Goal: Task Accomplishment & Management: Manage account settings

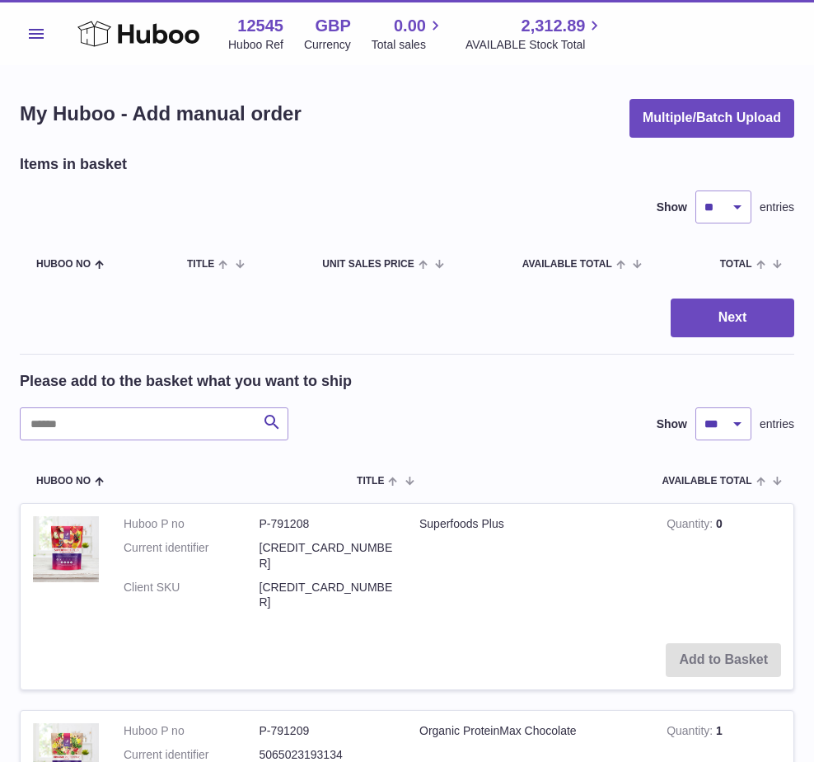
select select "***"
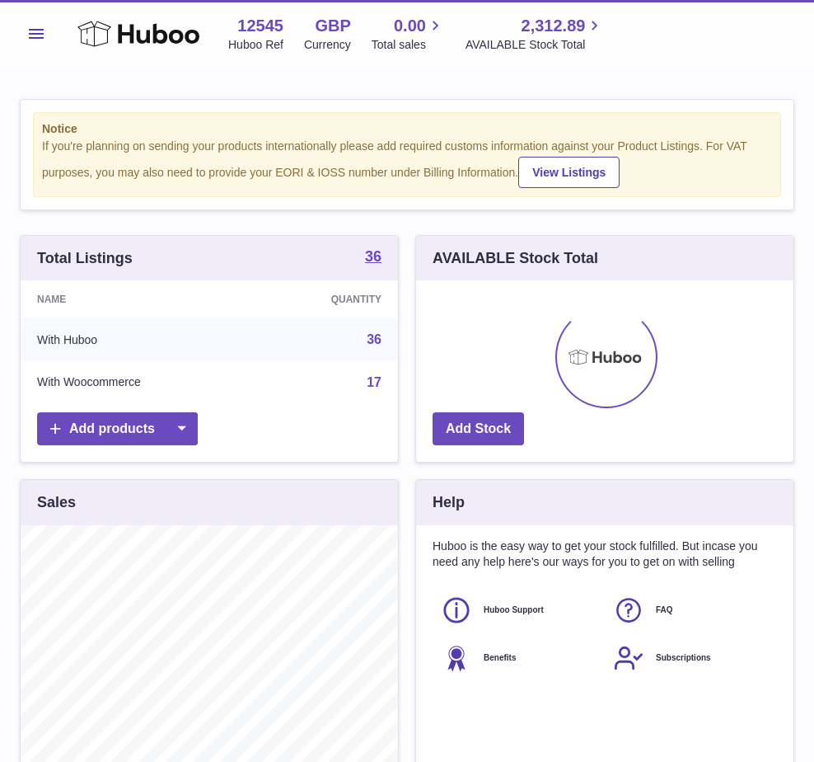
scroll to position [257, 378]
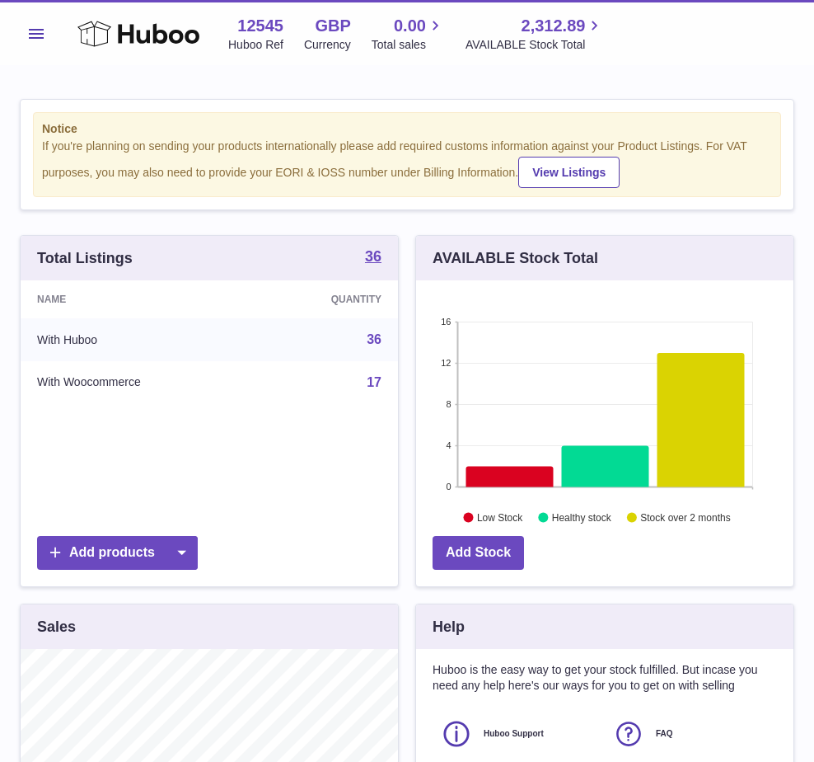
click at [40, 31] on span "Menu" at bounding box center [36, 34] width 15 height 10
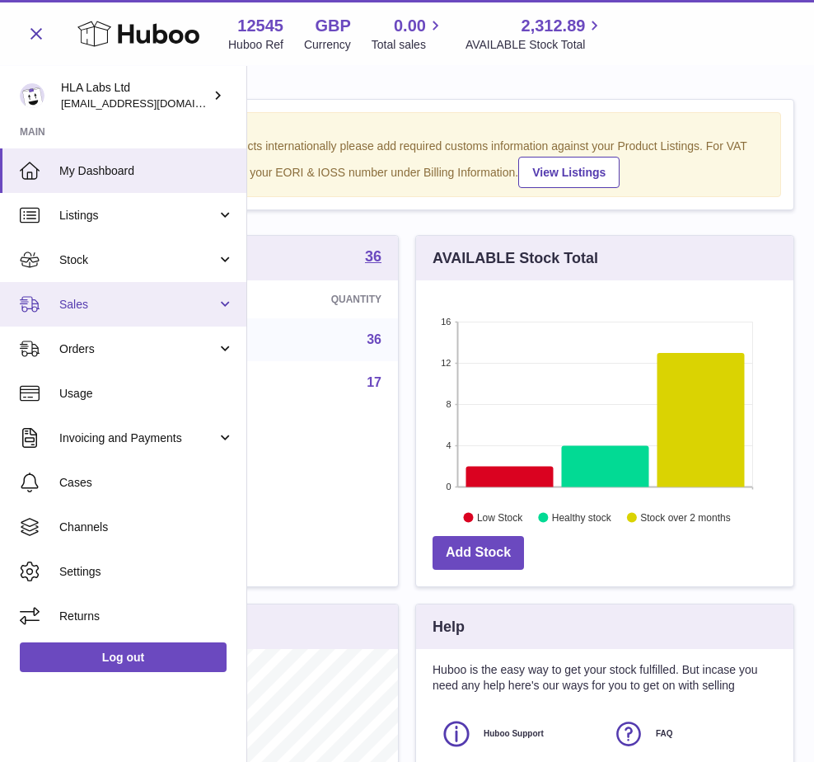
click at [106, 305] on span "Sales" at bounding box center [137, 305] width 157 height 16
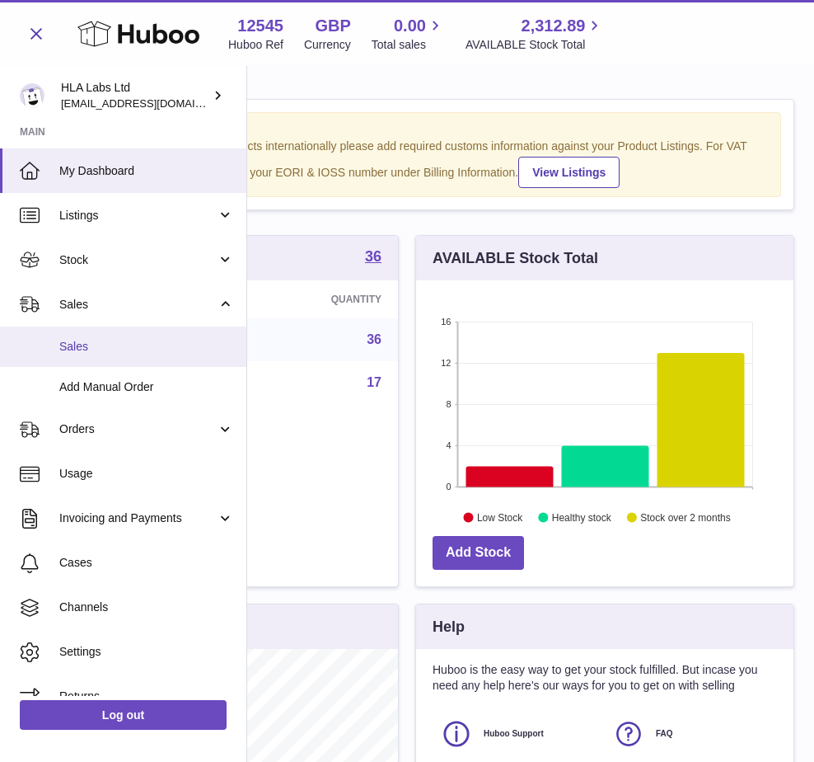
click at [118, 358] on link "Sales" at bounding box center [123, 346] width 246 height 40
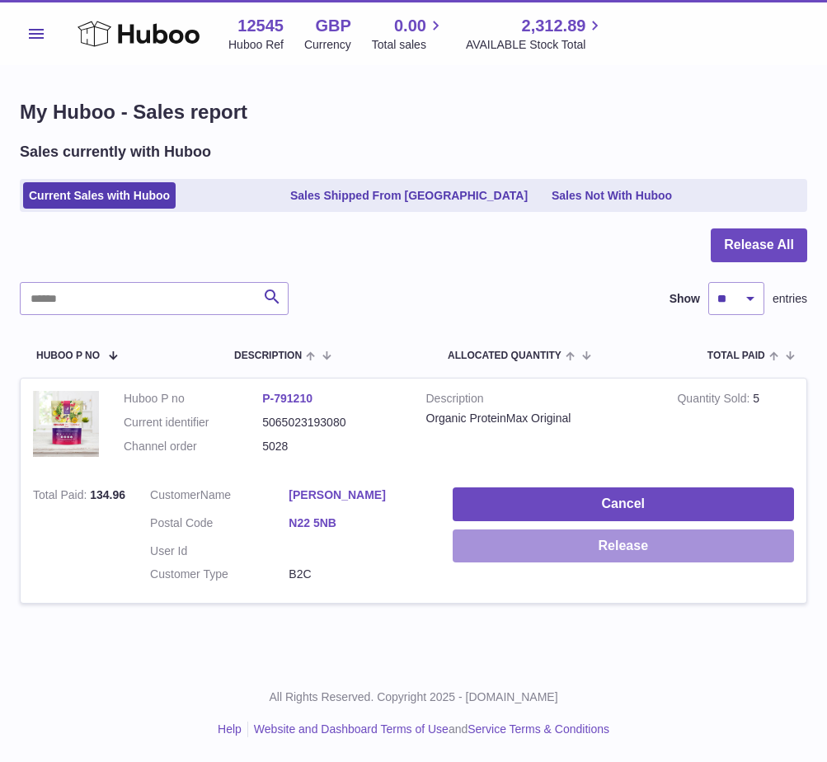
click at [646, 547] on button "Release" at bounding box center [623, 546] width 341 height 34
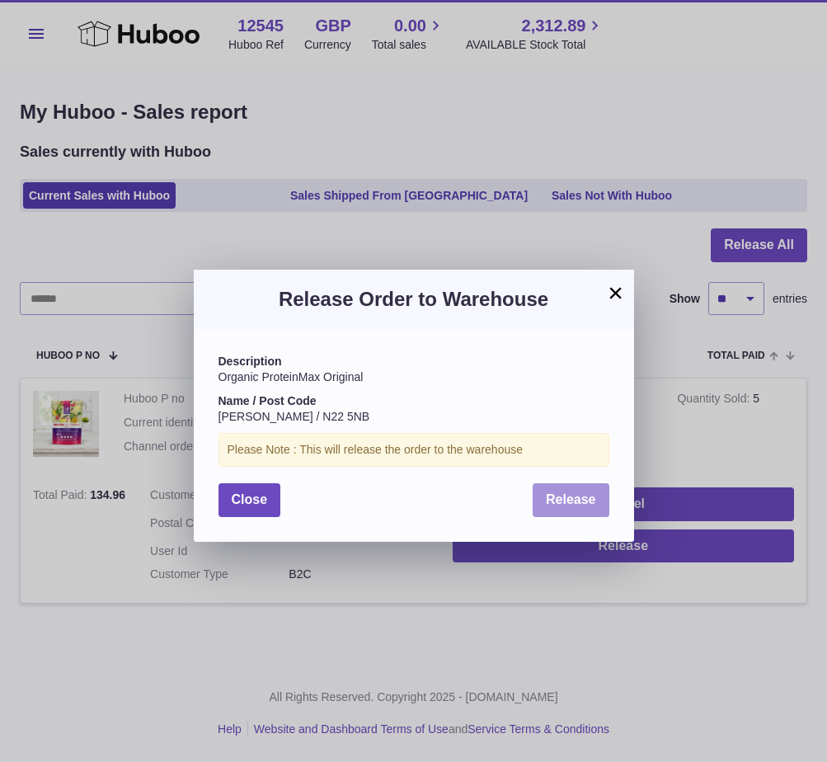
click at [549, 500] on span "Release" at bounding box center [571, 499] width 50 height 14
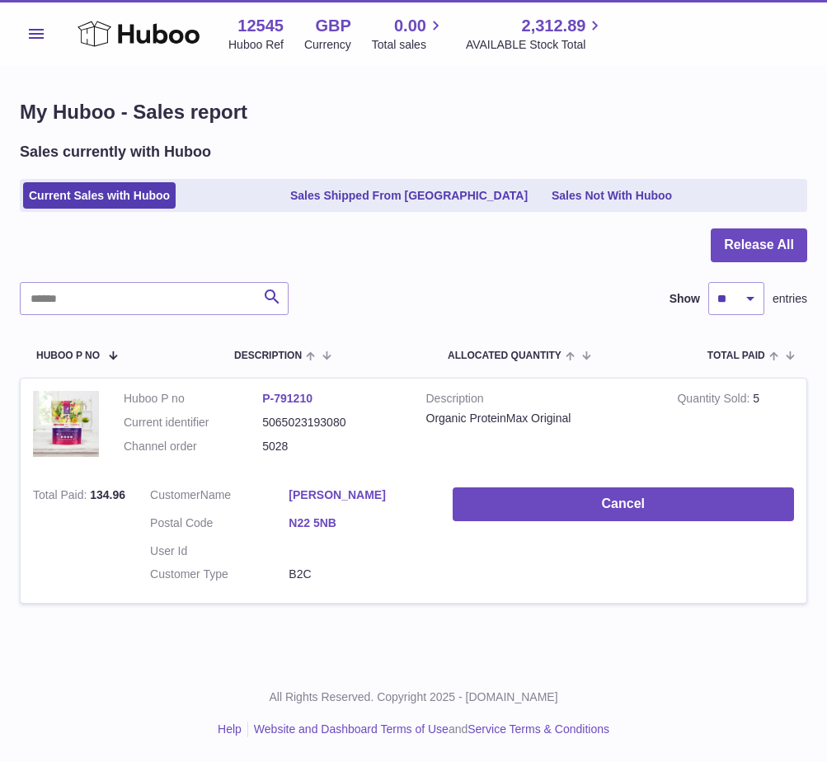
click at [43, 32] on span "Menu" at bounding box center [36, 34] width 15 height 10
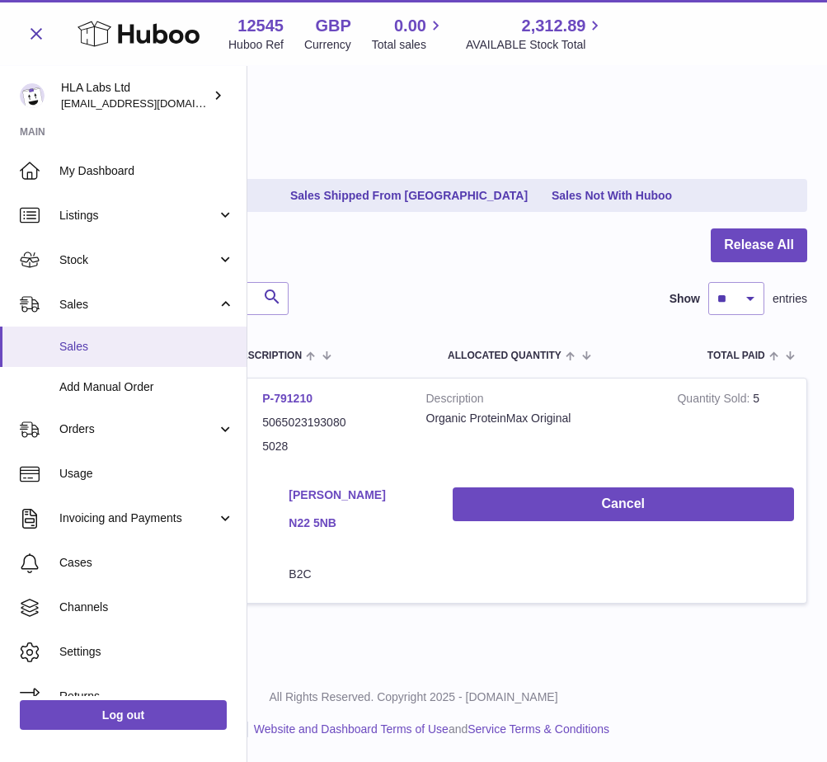
click at [82, 352] on span "Sales" at bounding box center [146, 347] width 175 height 16
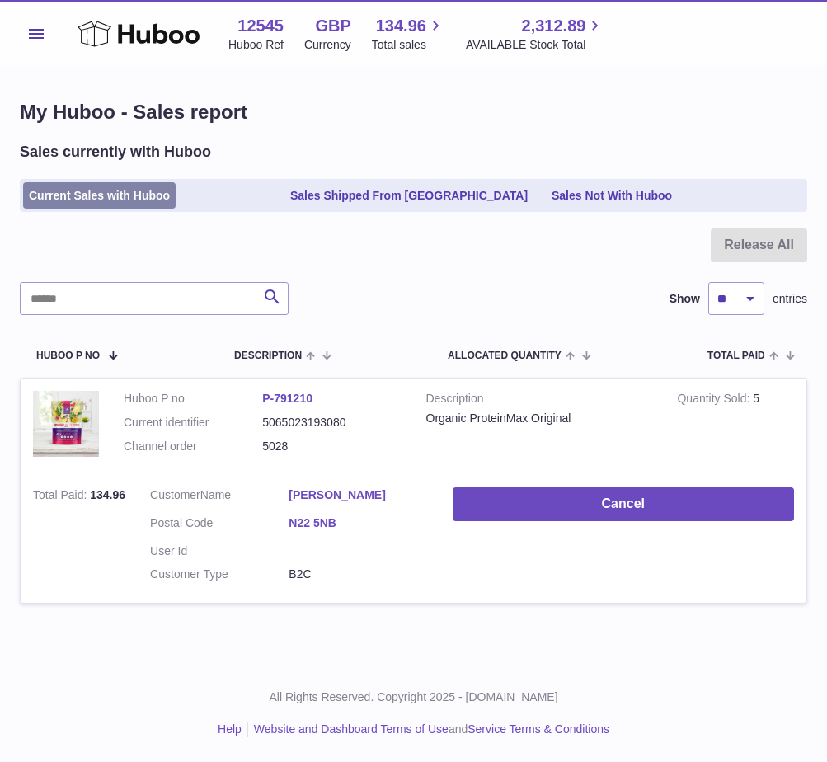
click at [74, 182] on link "Current Sales with Huboo" at bounding box center [99, 195] width 153 height 27
click at [34, 39] on button "Menu" at bounding box center [36, 33] width 33 height 33
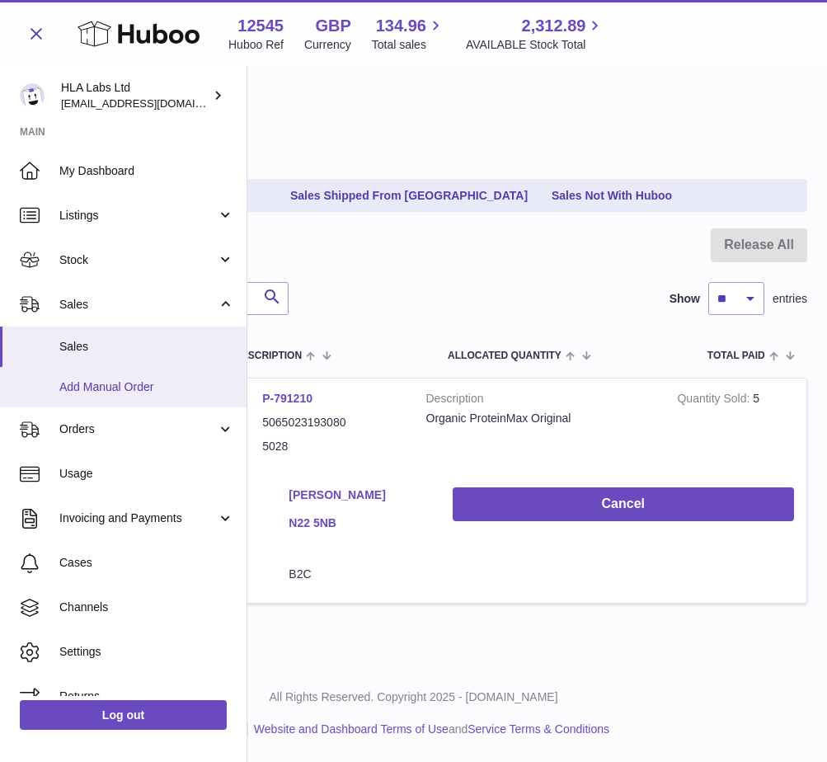
click at [132, 386] on span "Add Manual Order" at bounding box center [146, 387] width 175 height 16
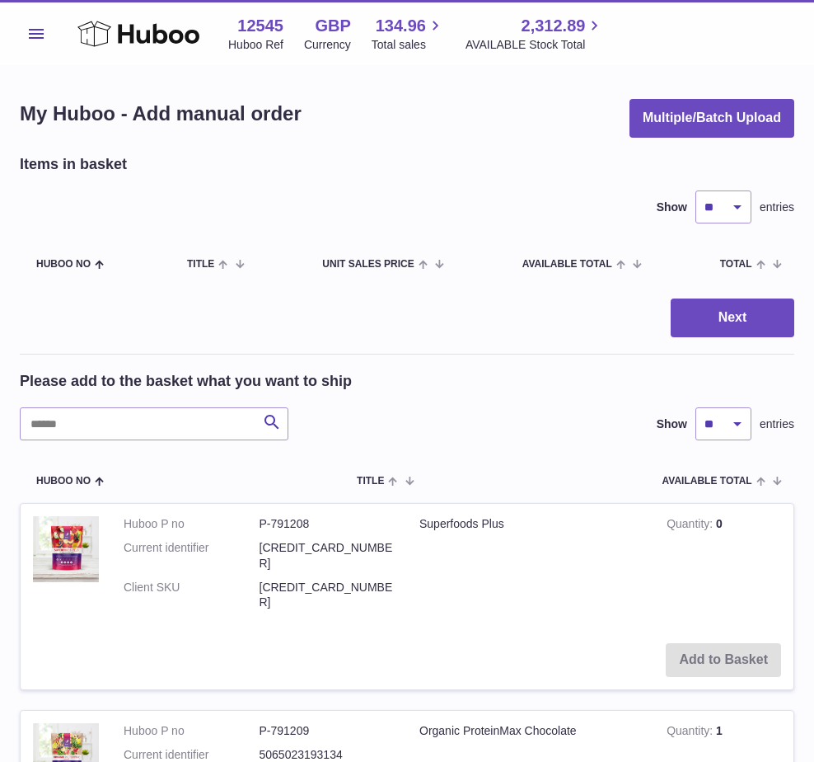
click at [25, 26] on button "Menu" at bounding box center [36, 33] width 33 height 33
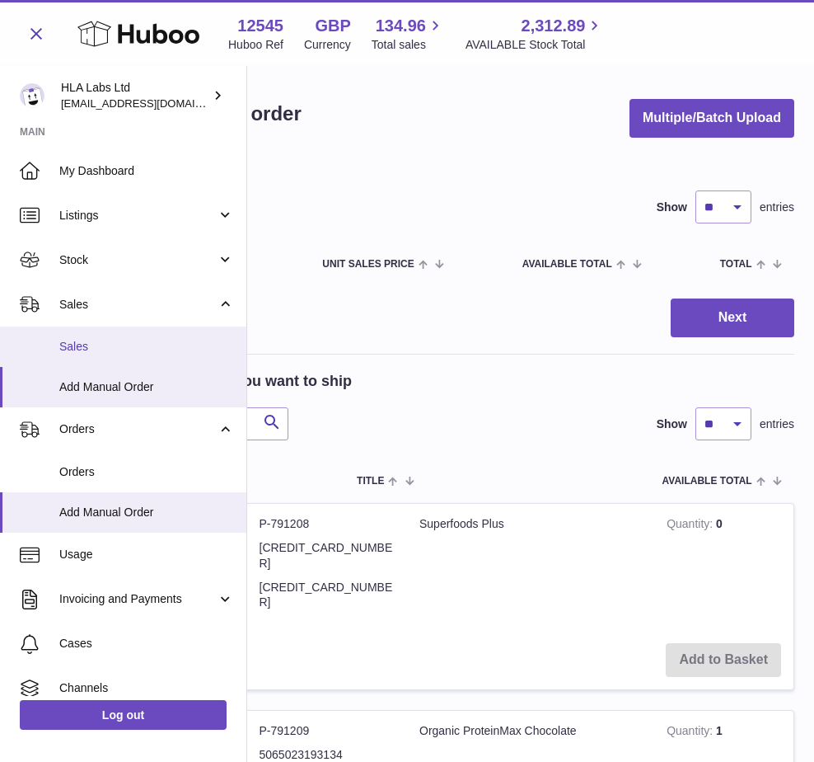
click at [96, 331] on link "Sales" at bounding box center [123, 346] width 246 height 40
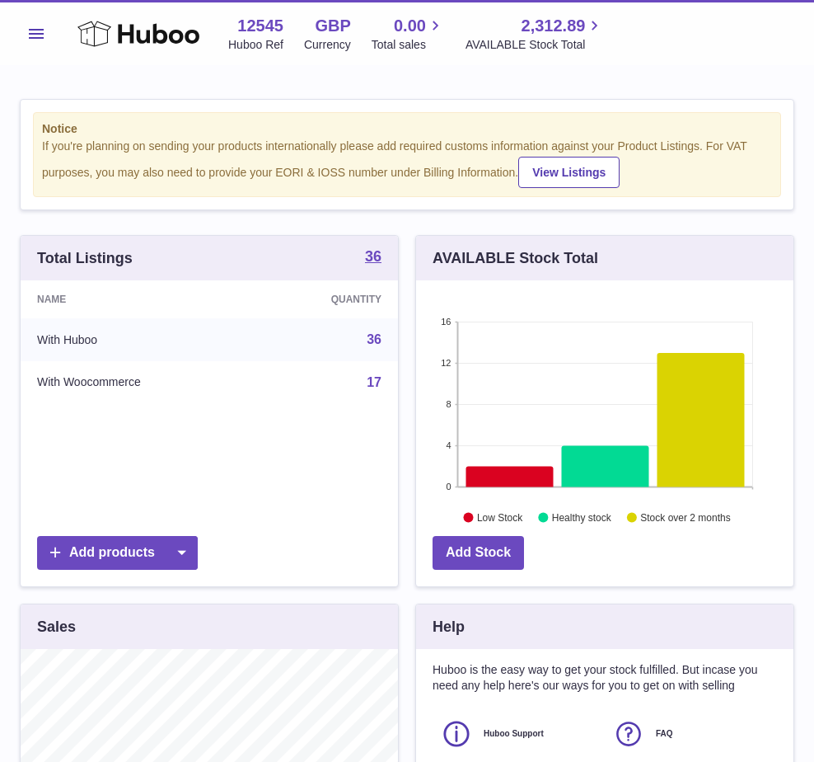
scroll to position [257, 378]
click at [45, 28] on button "Menu" at bounding box center [36, 33] width 33 height 33
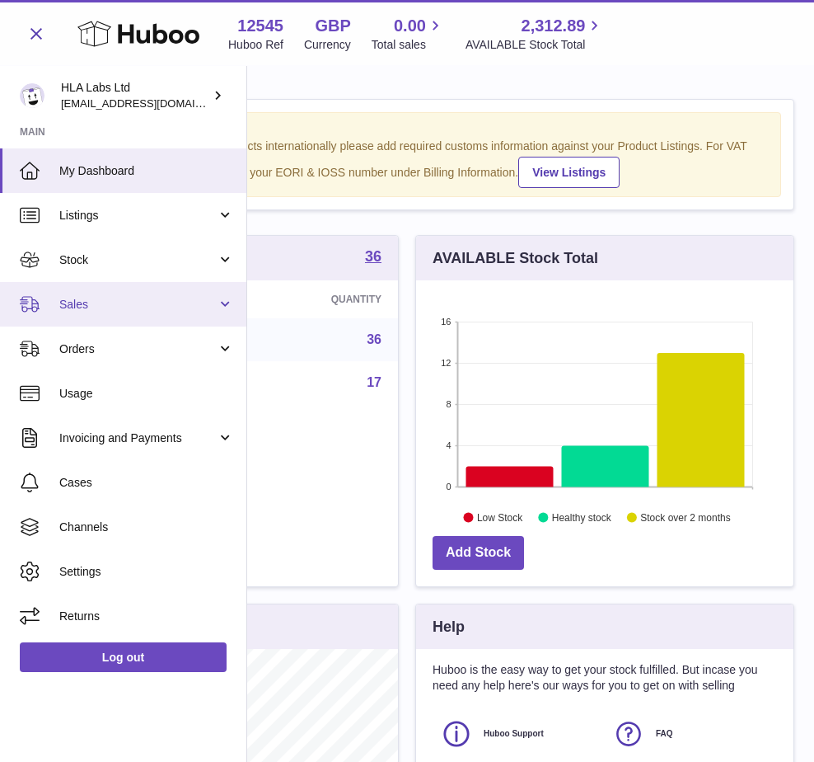
click at [73, 298] on span "Sales" at bounding box center [137, 305] width 157 height 16
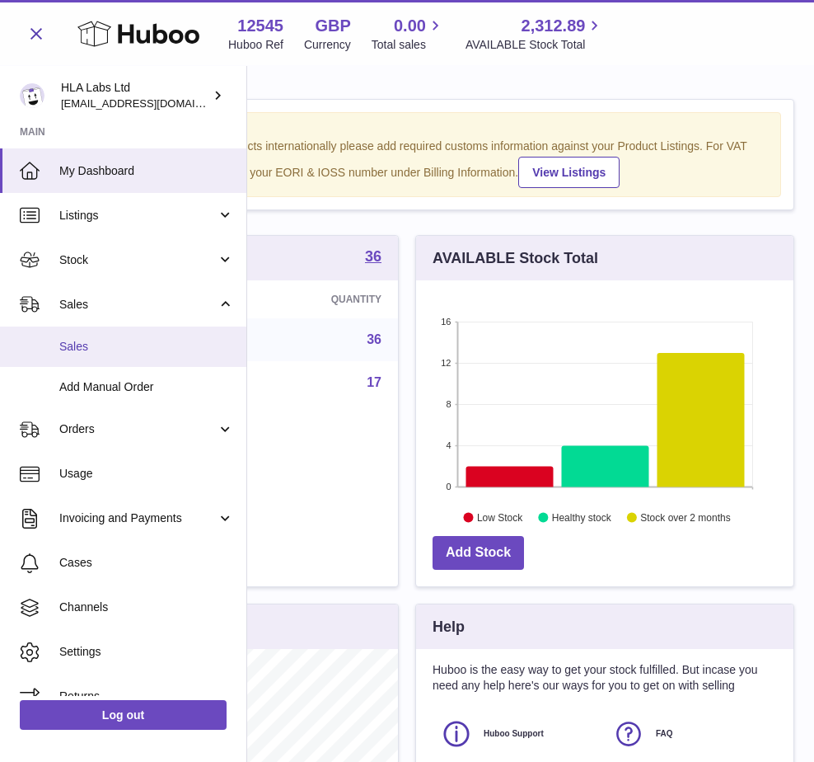
click at [75, 351] on span "Sales" at bounding box center [146, 347] width 175 height 16
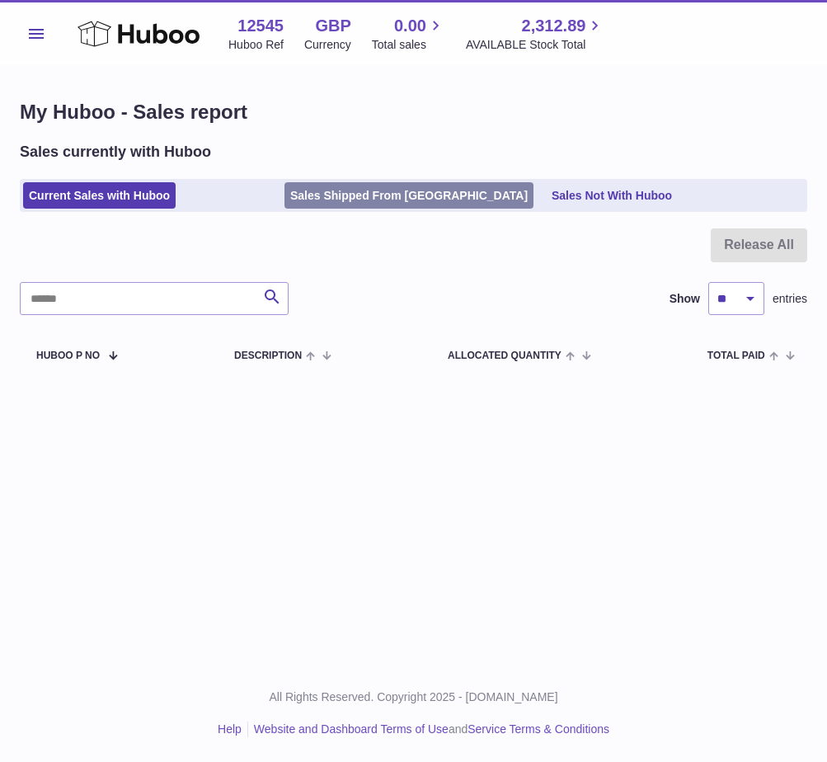
click at [397, 184] on link "Sales Shipped From [GEOGRAPHIC_DATA]" at bounding box center [408, 195] width 249 height 27
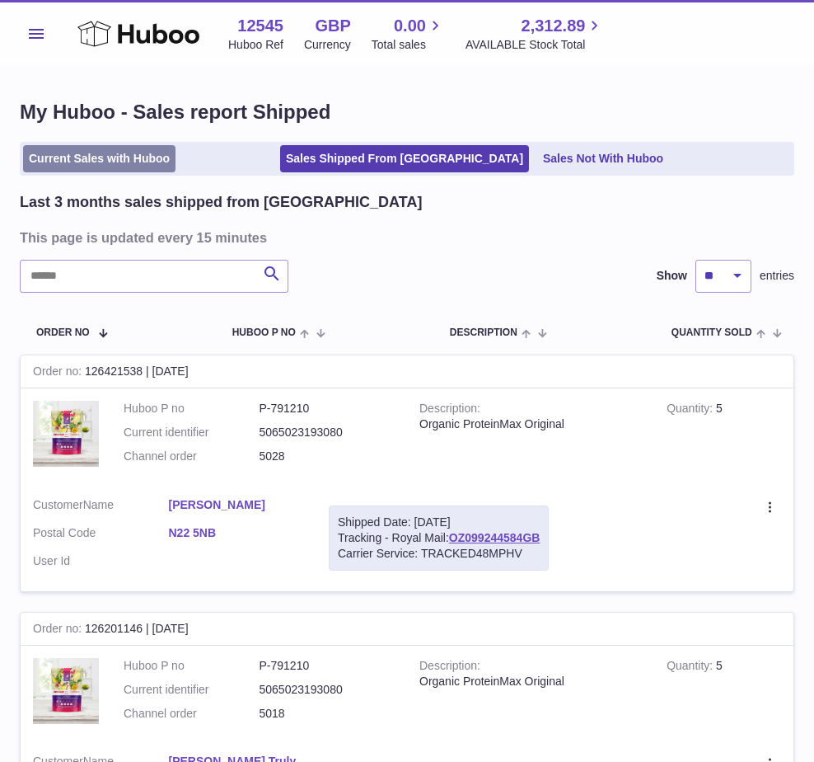
click at [64, 167] on link "Current Sales with Huboo" at bounding box center [99, 158] width 153 height 27
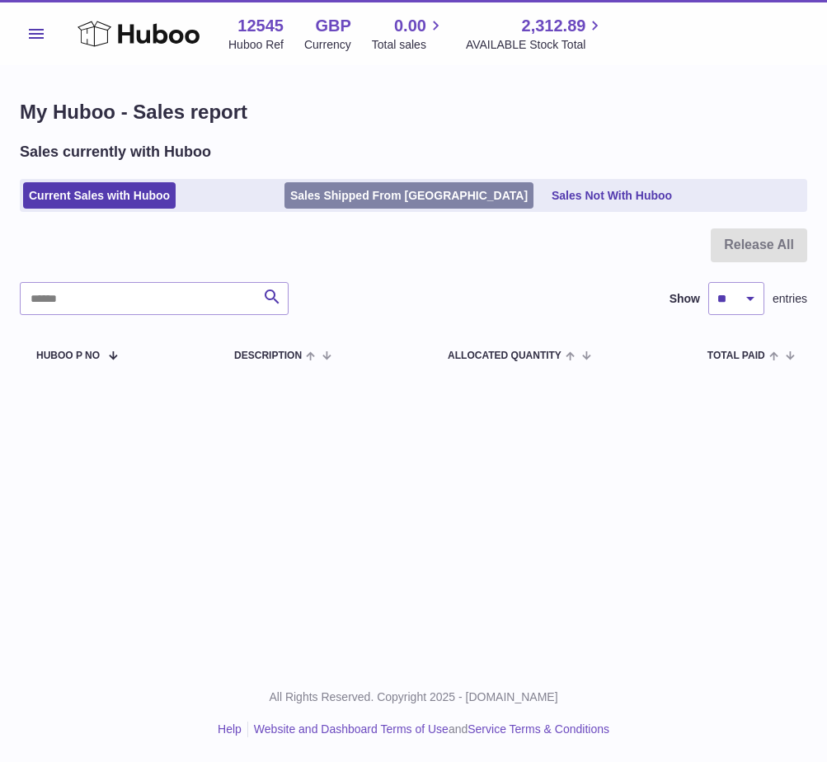
click at [325, 206] on link "Sales Shipped From [GEOGRAPHIC_DATA]" at bounding box center [408, 195] width 249 height 27
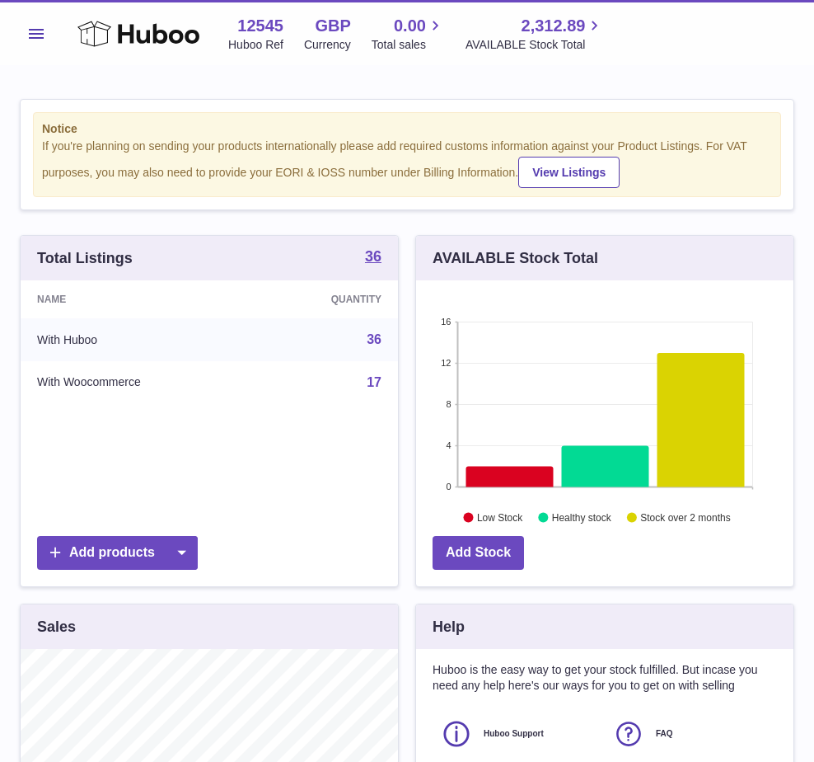
scroll to position [257, 378]
click at [40, 35] on span "Menu" at bounding box center [36, 34] width 15 height 10
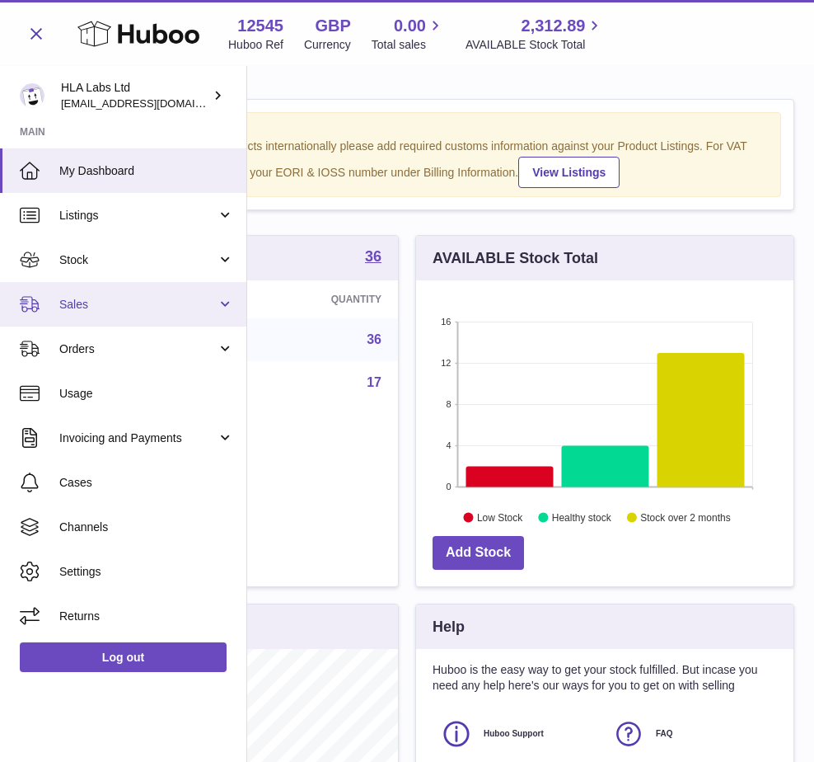
click at [65, 302] on span "Sales" at bounding box center [137, 305] width 157 height 16
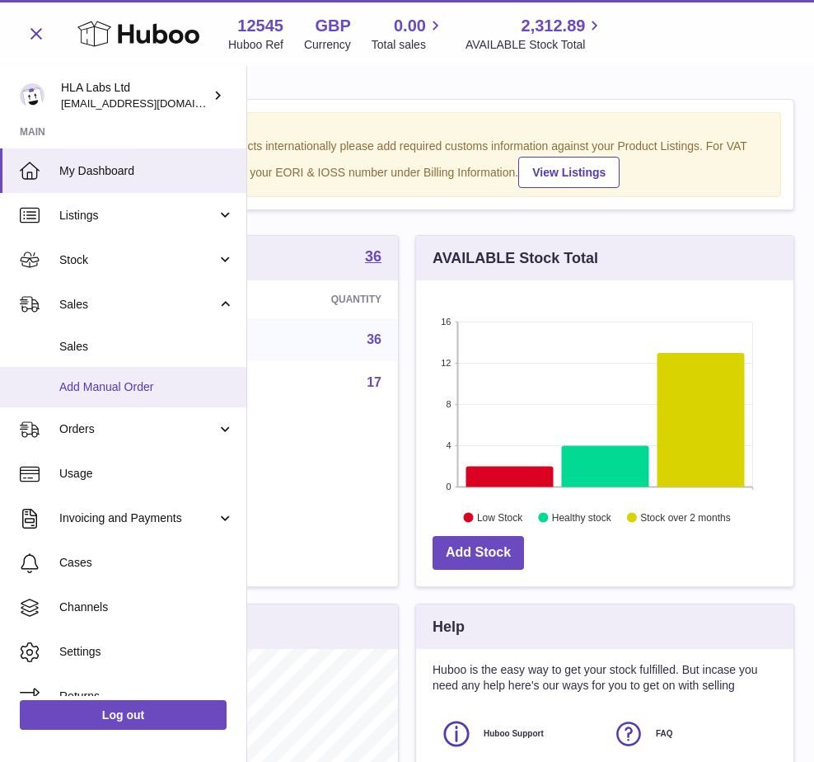
click at [82, 394] on span "Add Manual Order" at bounding box center [146, 387] width 175 height 16
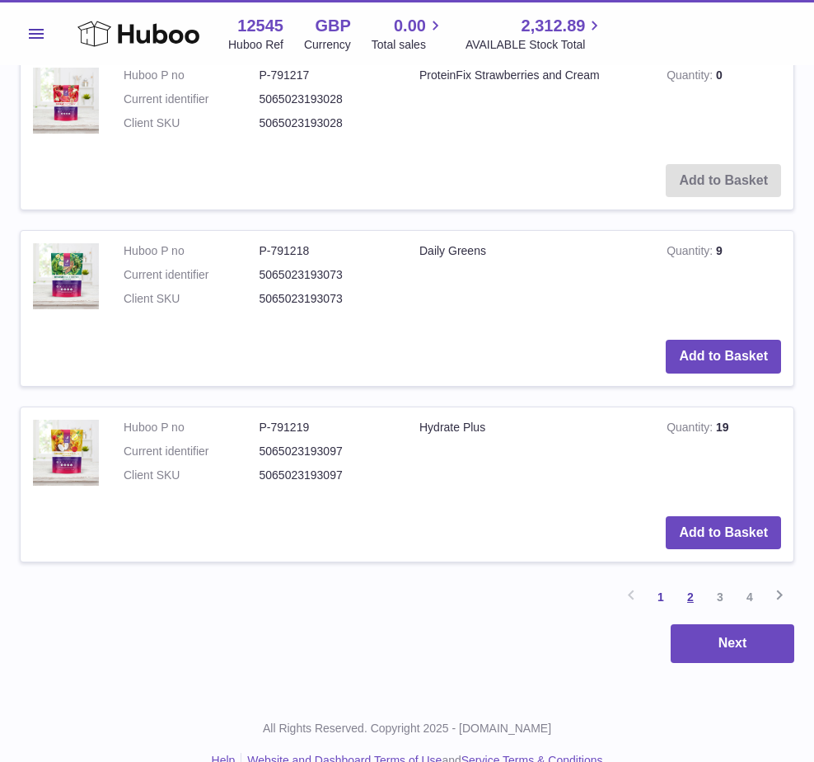
click at [694, 582] on link "2" at bounding box center [691, 597] width 30 height 30
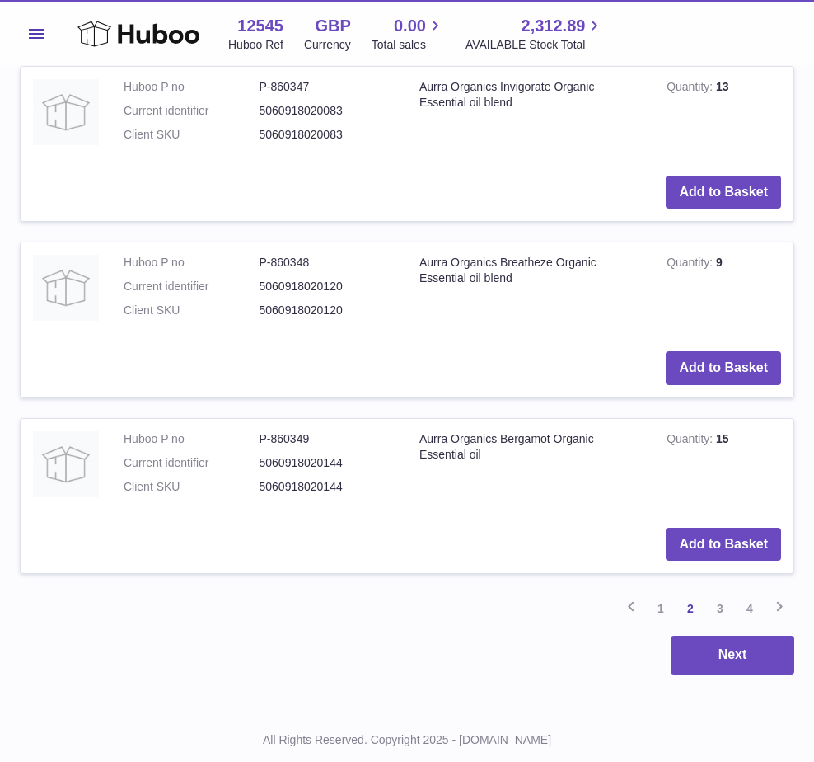
scroll to position [1711, 0]
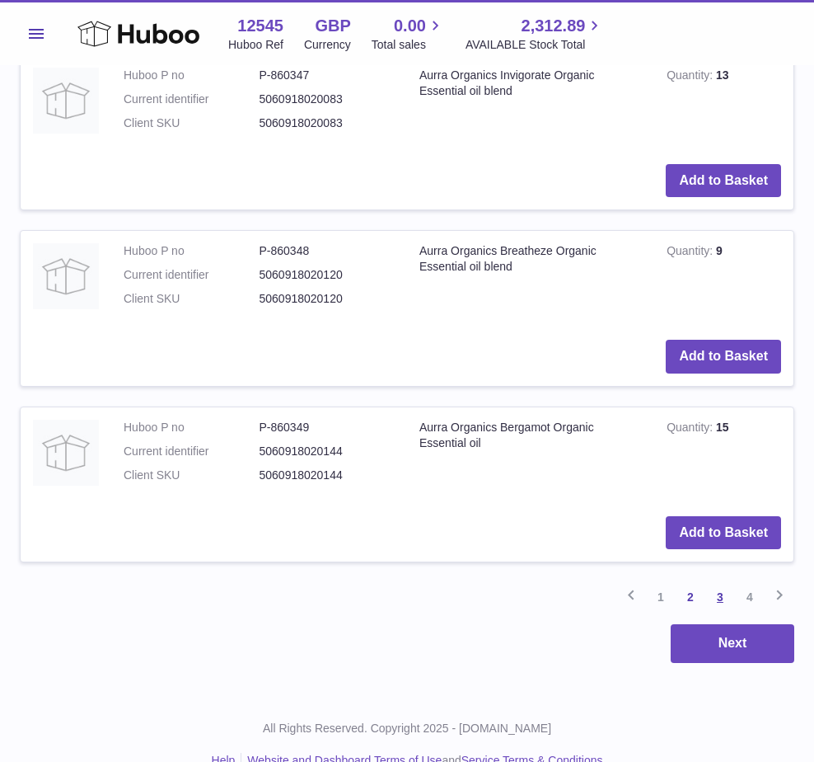
click at [725, 582] on link "3" at bounding box center [721, 597] width 30 height 30
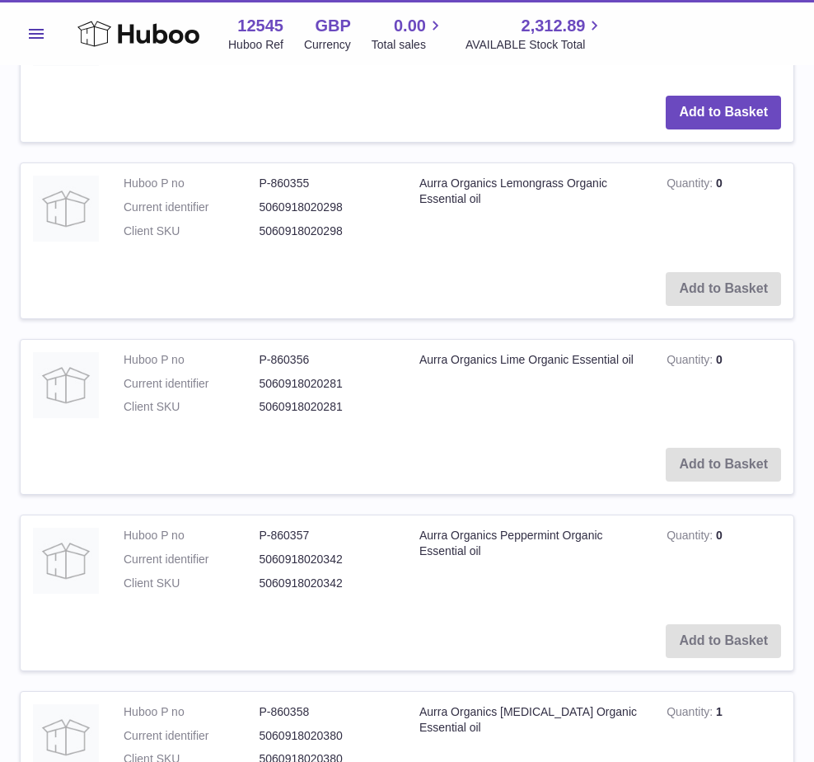
scroll to position [1632, 0]
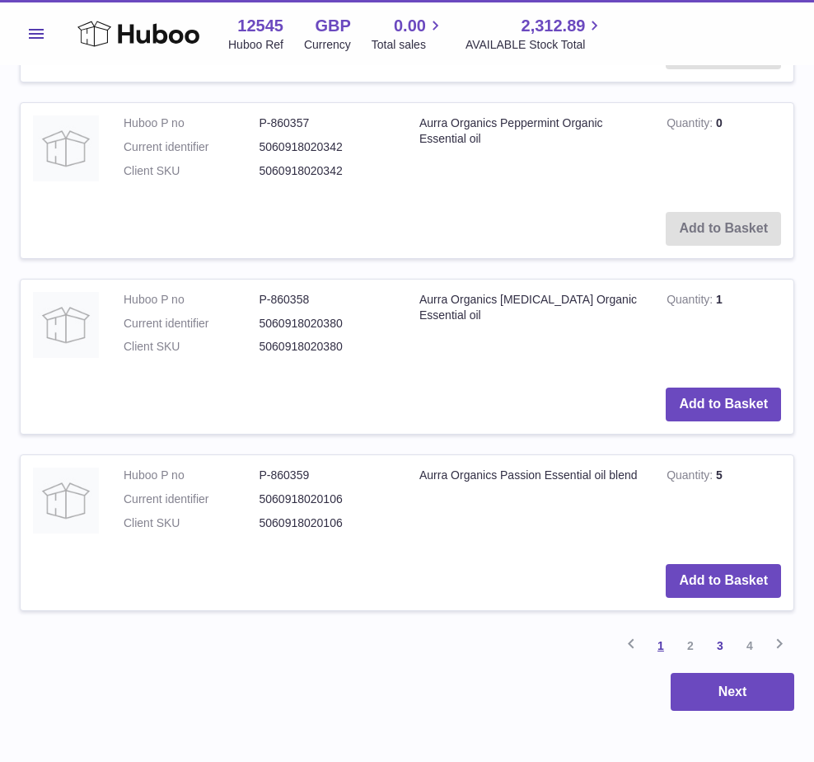
click at [662, 646] on link "1" at bounding box center [661, 646] width 30 height 30
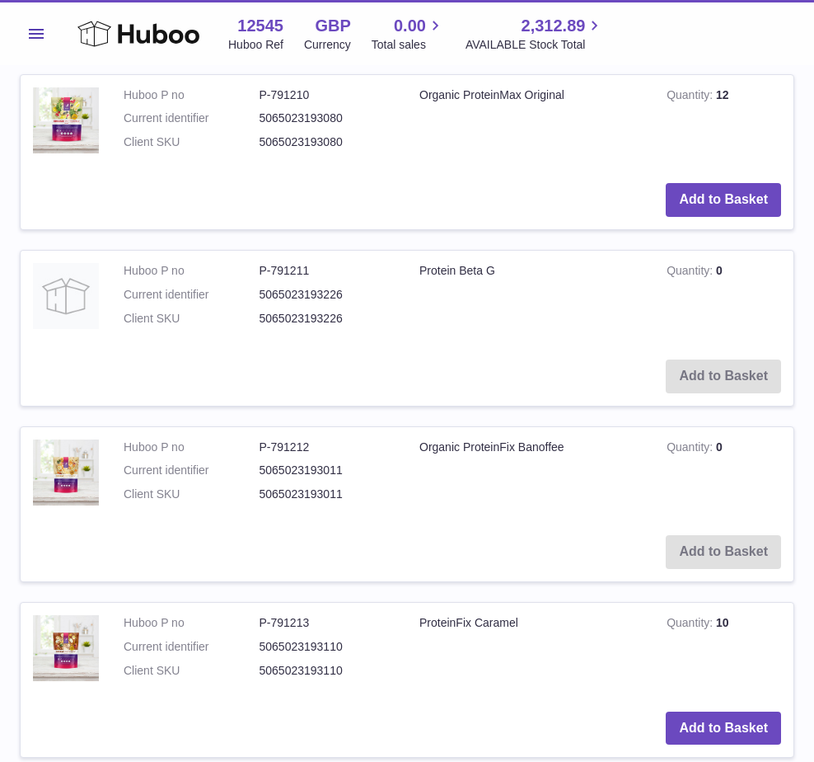
scroll to position [890, 0]
